Goal: Book appointment/travel/reservation

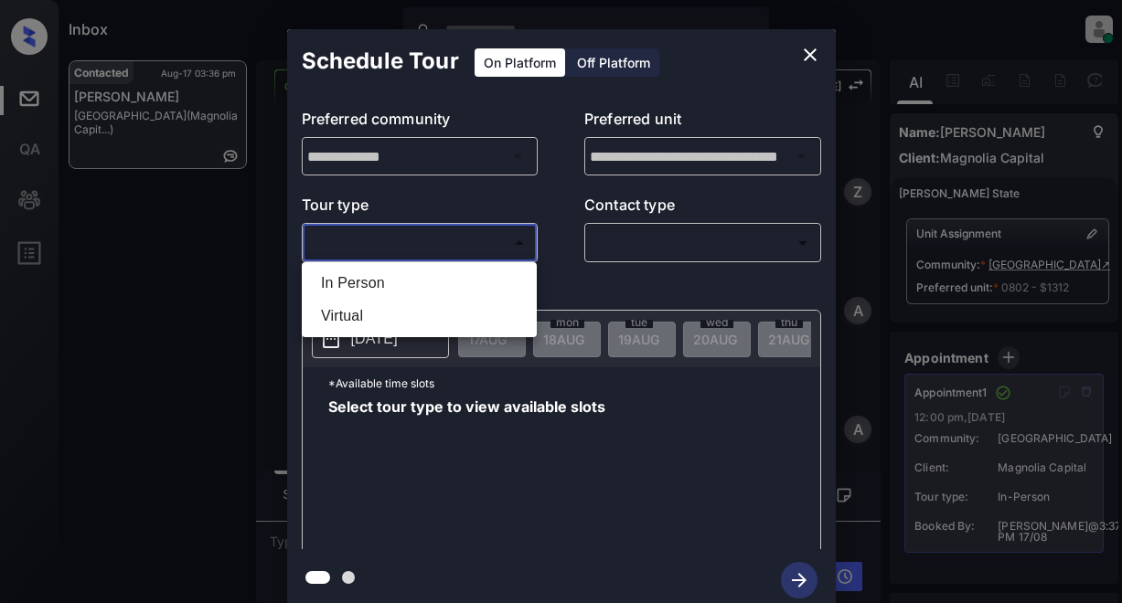
click at [404, 239] on body "Inbox Lyzzelle [PERSON_NAME] Online Set yourself offline Set yourself on break …" at bounding box center [561, 301] width 1122 height 603
drag, startPoint x: 364, startPoint y: 284, endPoint x: 503, endPoint y: 281, distance: 139.0
click at [367, 284] on li "In Person" at bounding box center [419, 283] width 226 height 33
type input "********"
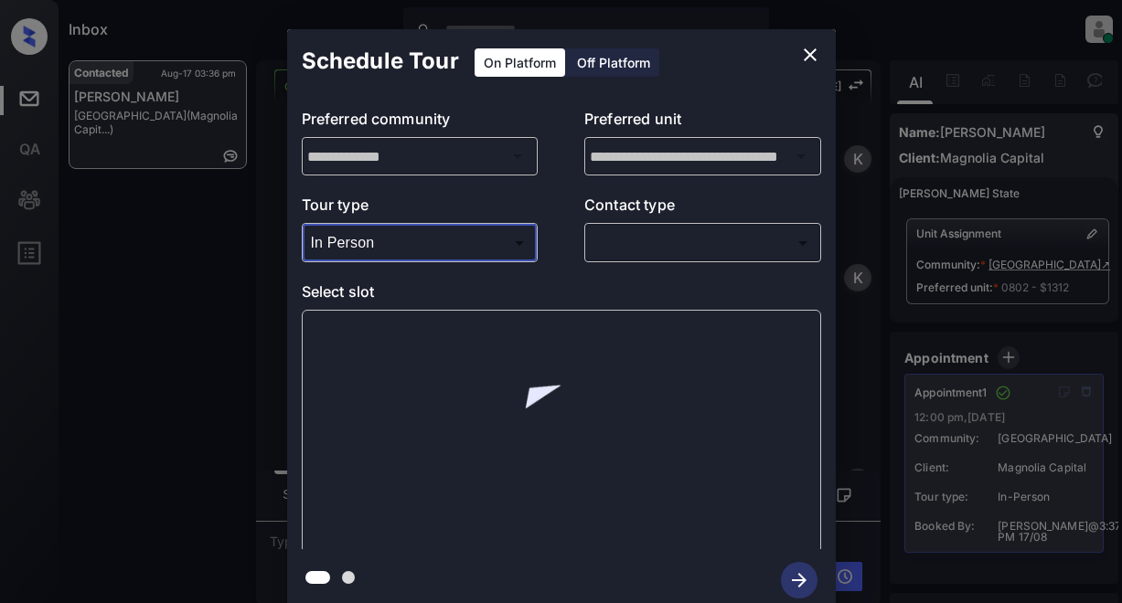
click at [650, 249] on body "Inbox Lyzzelle [PERSON_NAME] Online Set yourself offline Set yourself on break …" at bounding box center [561, 301] width 1122 height 603
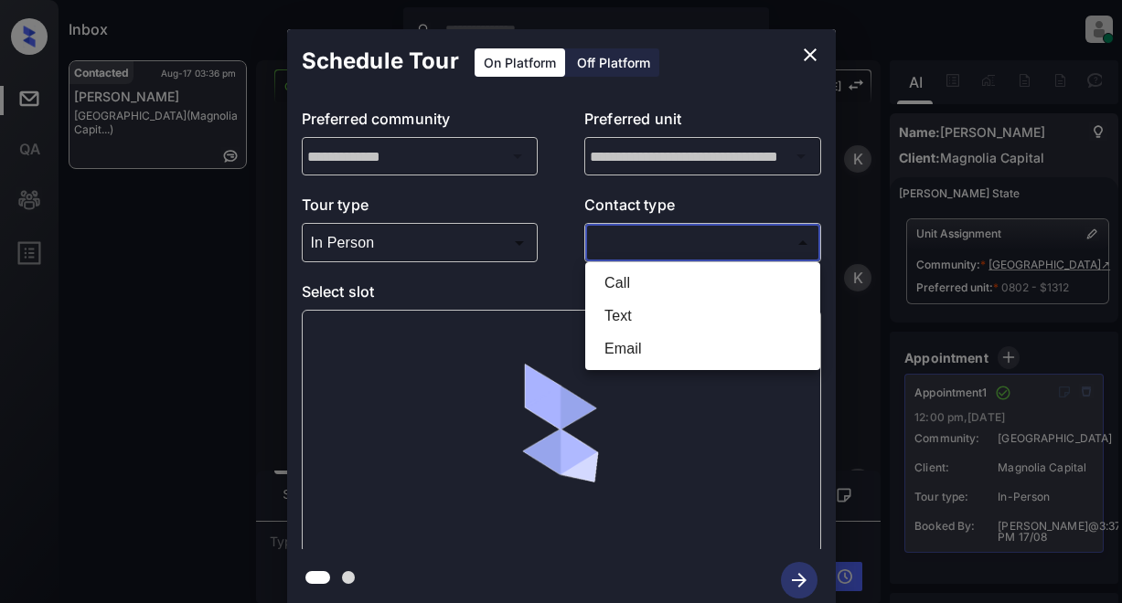
click at [612, 313] on li "Text" at bounding box center [703, 316] width 226 height 33
type input "****"
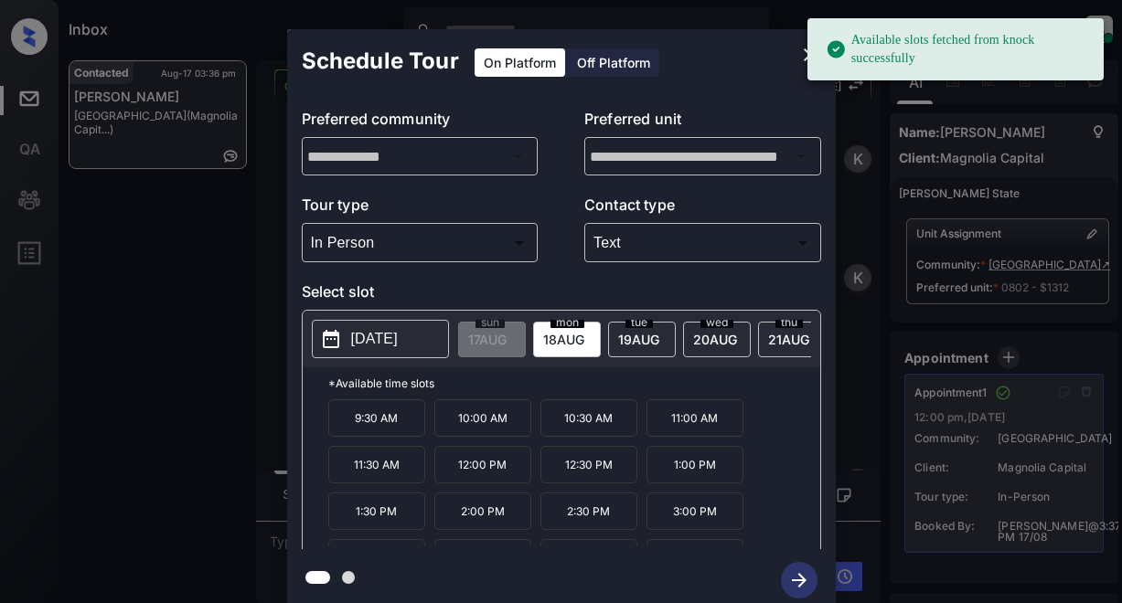
click at [388, 325] on button "[DATE]" at bounding box center [380, 339] width 137 height 38
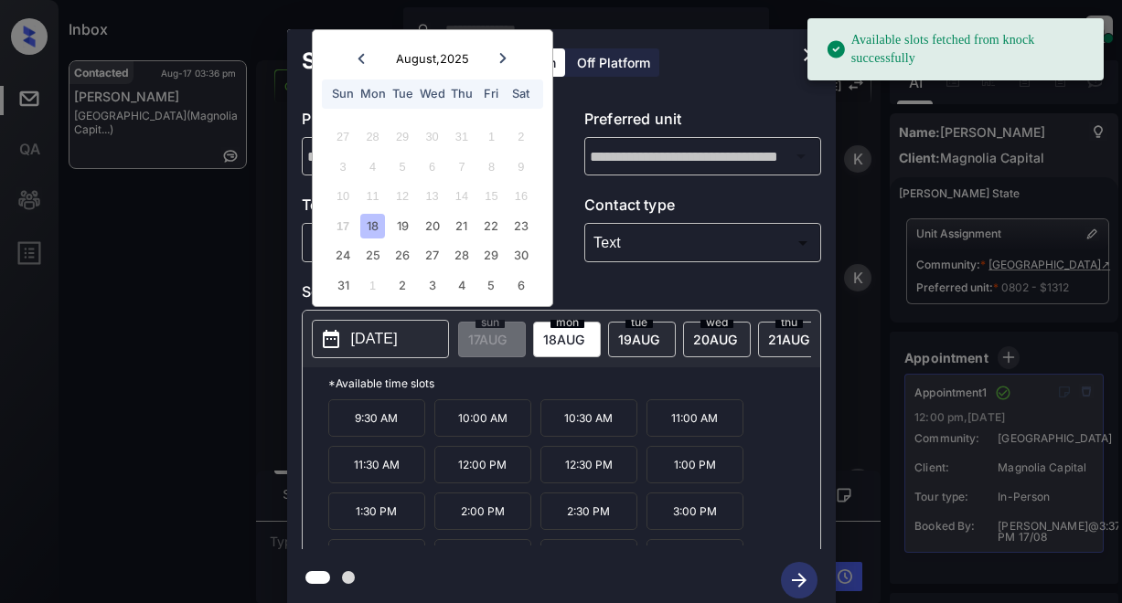
click at [377, 228] on div "18" at bounding box center [372, 226] width 25 height 25
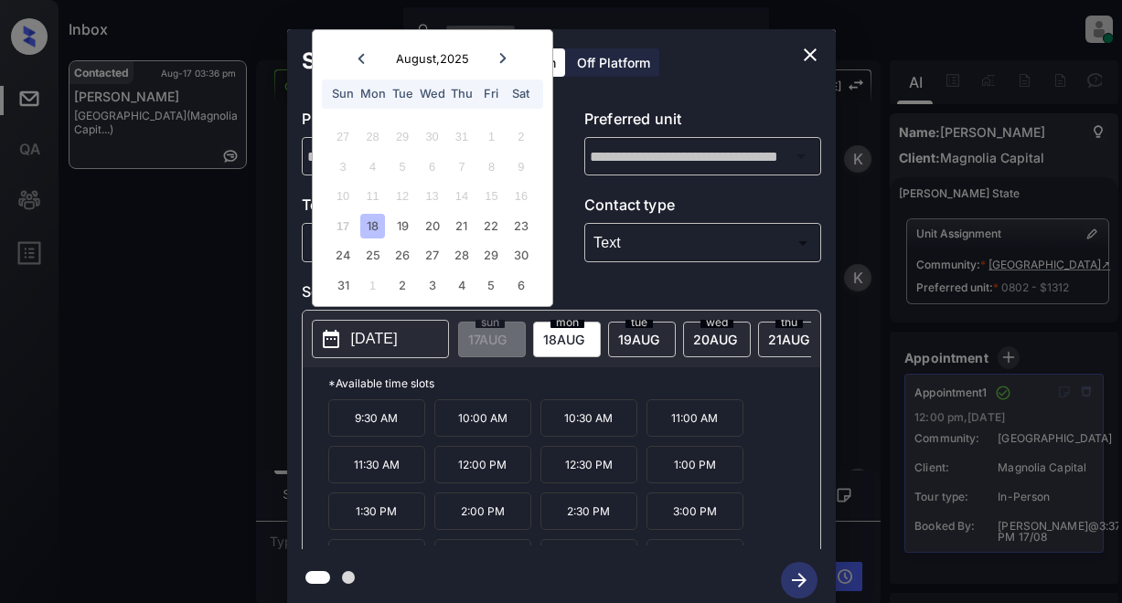
click at [484, 527] on p "2:00 PM" at bounding box center [482, 511] width 97 height 37
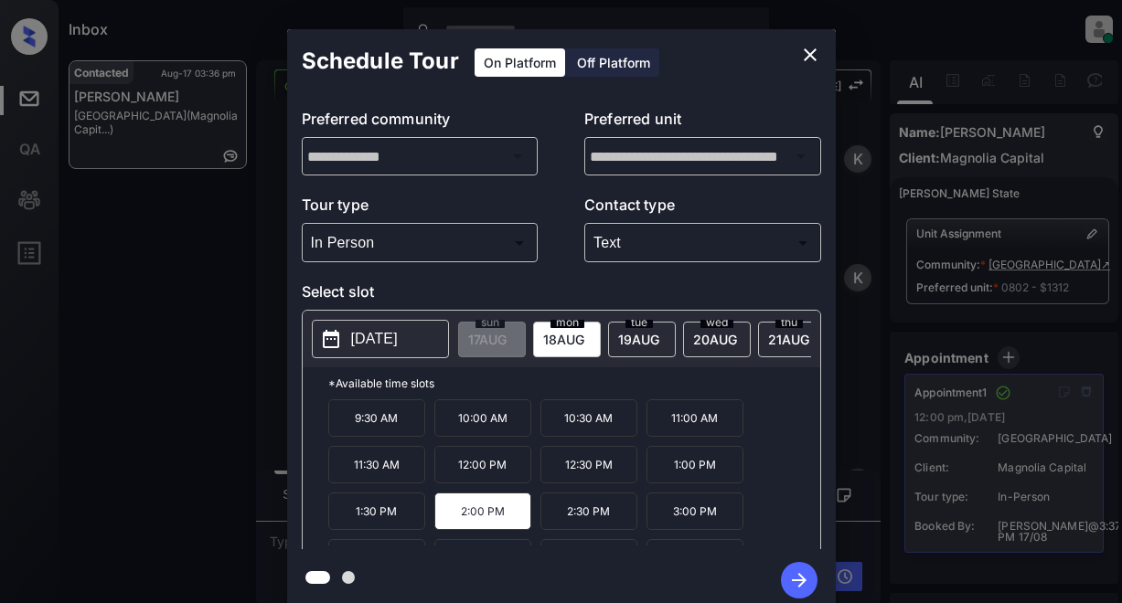
click at [804, 577] on icon "button" at bounding box center [799, 580] width 37 height 37
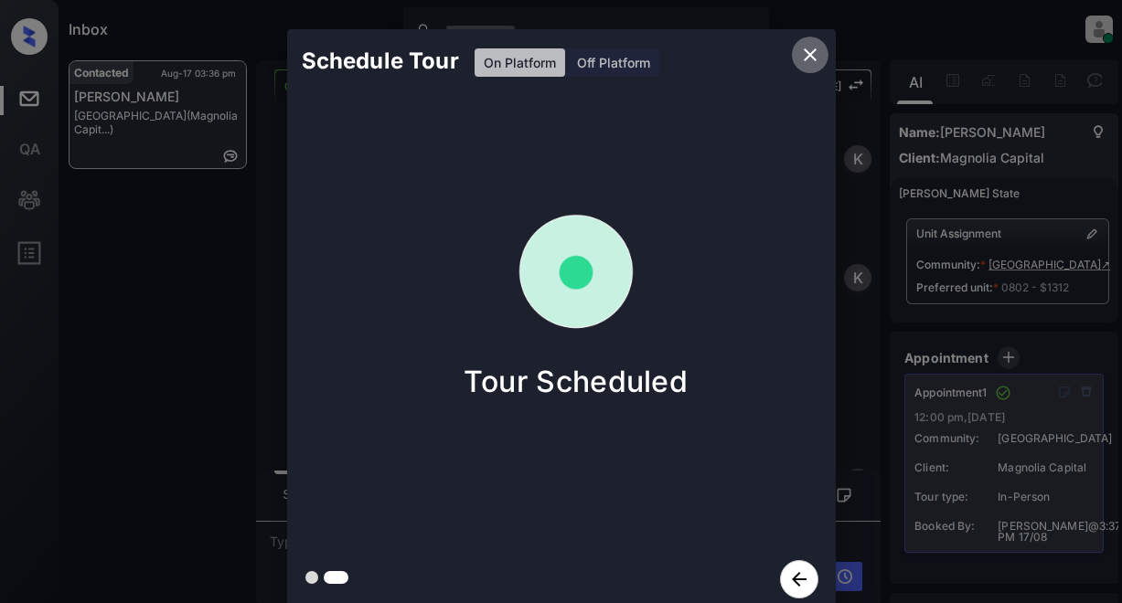
click at [809, 56] on icon "close" at bounding box center [810, 54] width 13 height 13
